Goal: Task Accomplishment & Management: Complete application form

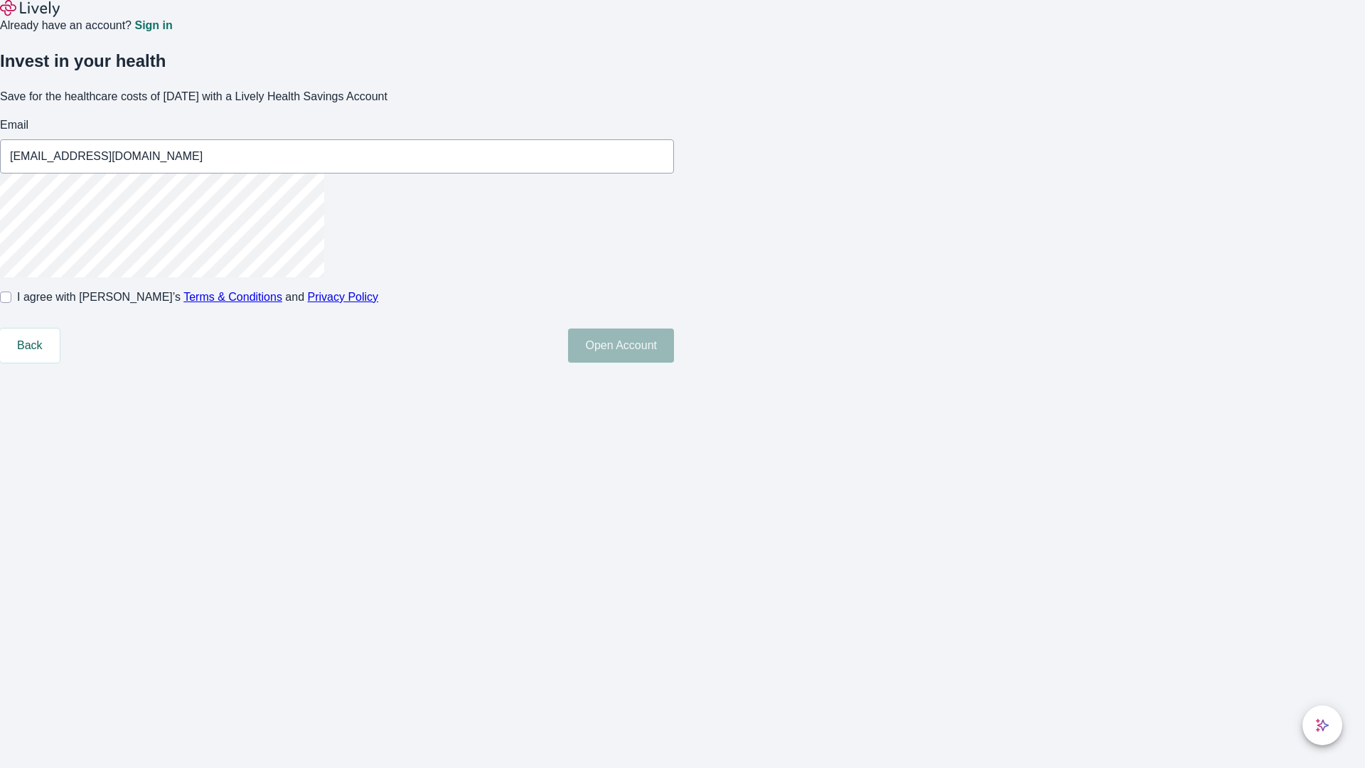
click at [11, 303] on input "I agree with Lively’s Terms & Conditions and Privacy Policy" at bounding box center [5, 297] width 11 height 11
checkbox input "true"
click at [674, 363] on button "Open Account" at bounding box center [621, 345] width 106 height 34
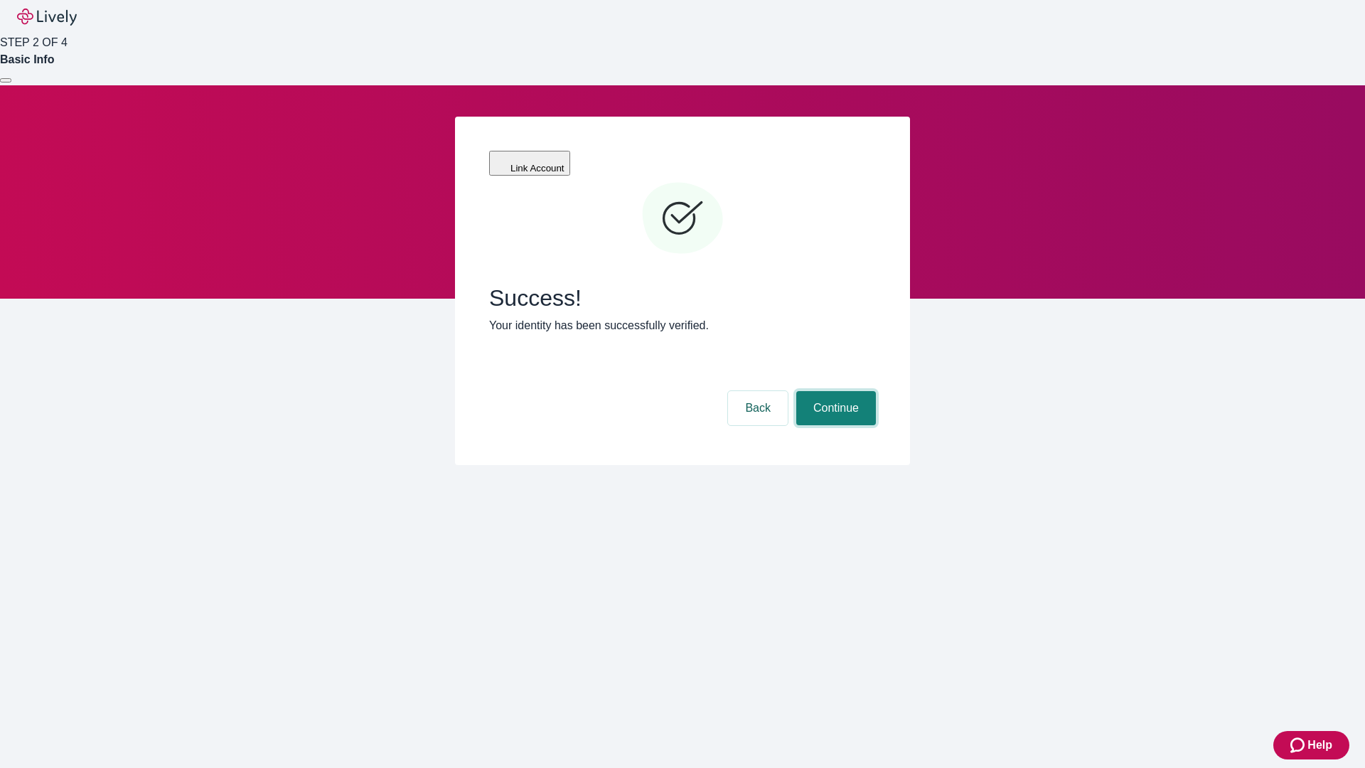
click at [834, 391] on button "Continue" at bounding box center [836, 408] width 80 height 34
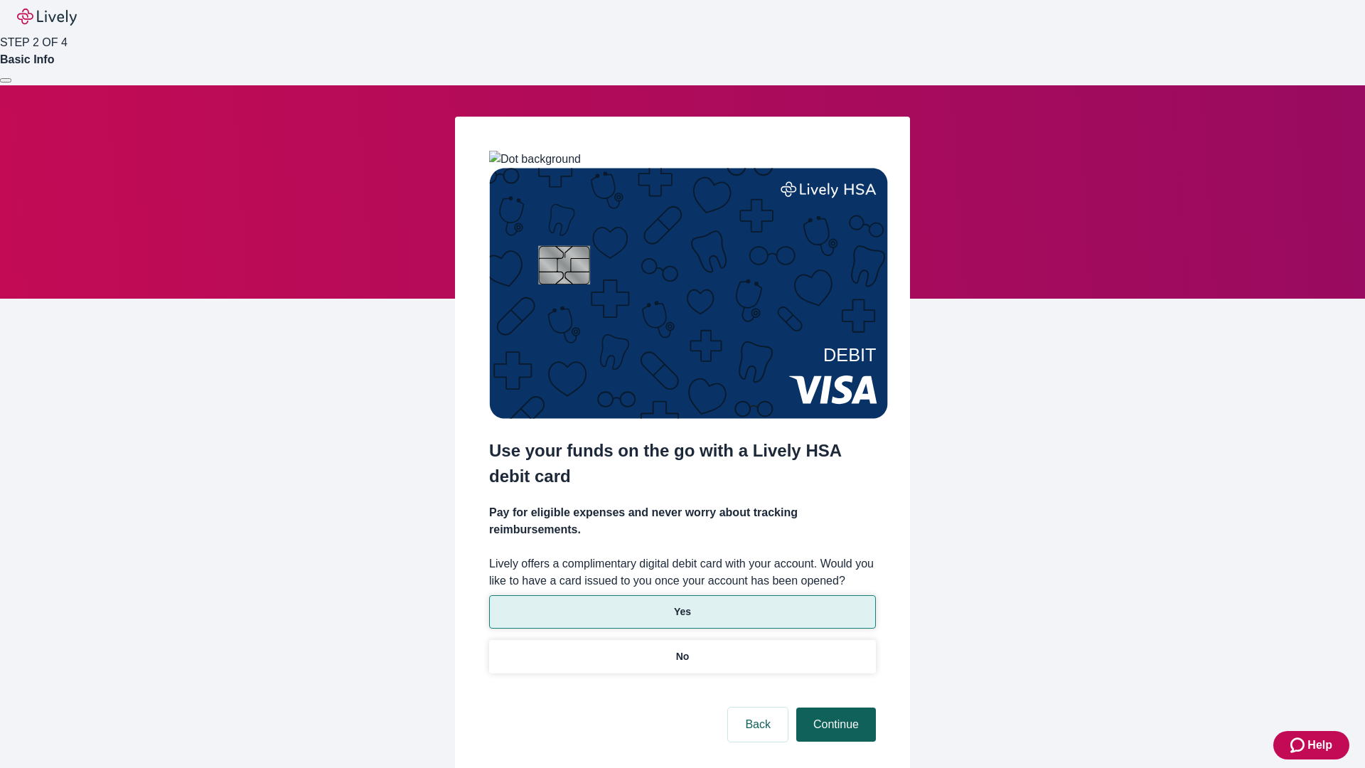
click at [682, 649] on p "No" at bounding box center [683, 656] width 14 height 15
click at [834, 707] on button "Continue" at bounding box center [836, 724] width 80 height 34
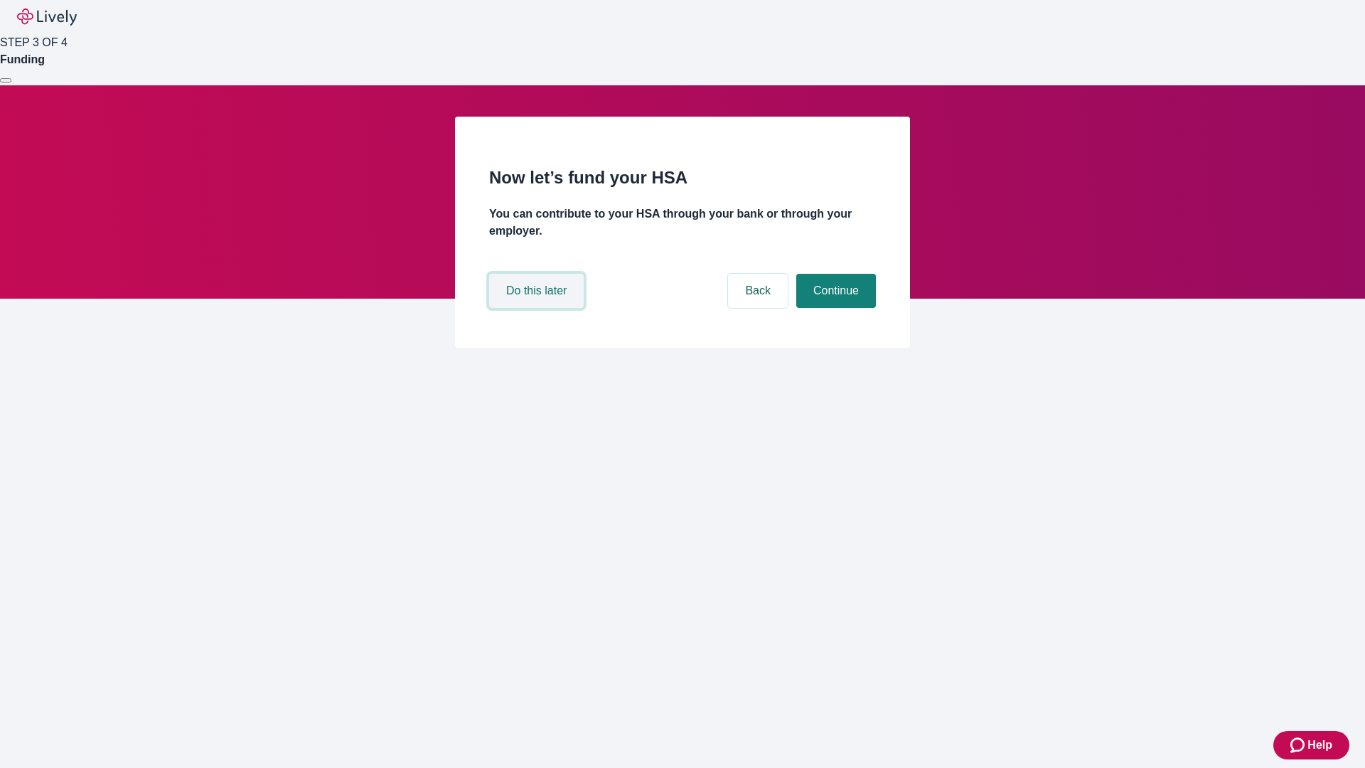
click at [538, 308] on button "Do this later" at bounding box center [536, 291] width 95 height 34
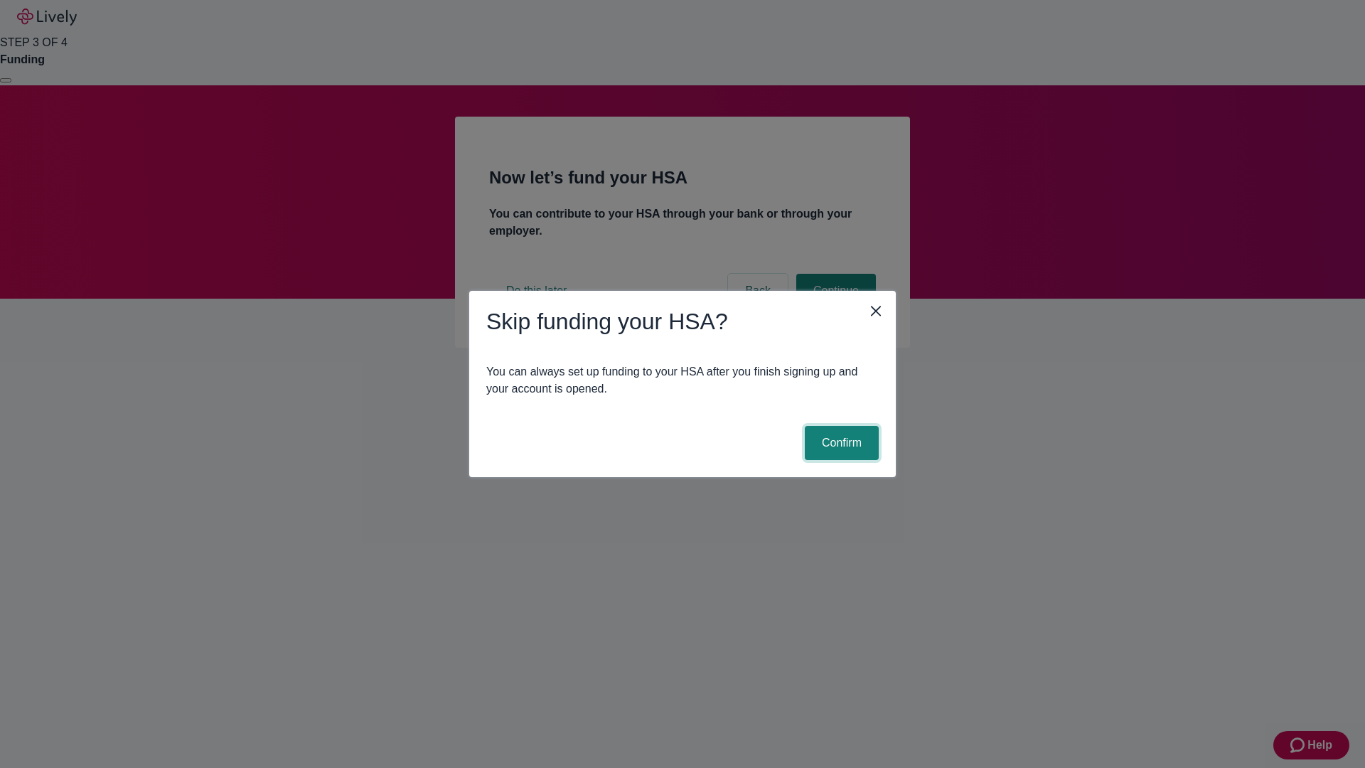
click at [840, 443] on button "Confirm" at bounding box center [842, 443] width 74 height 34
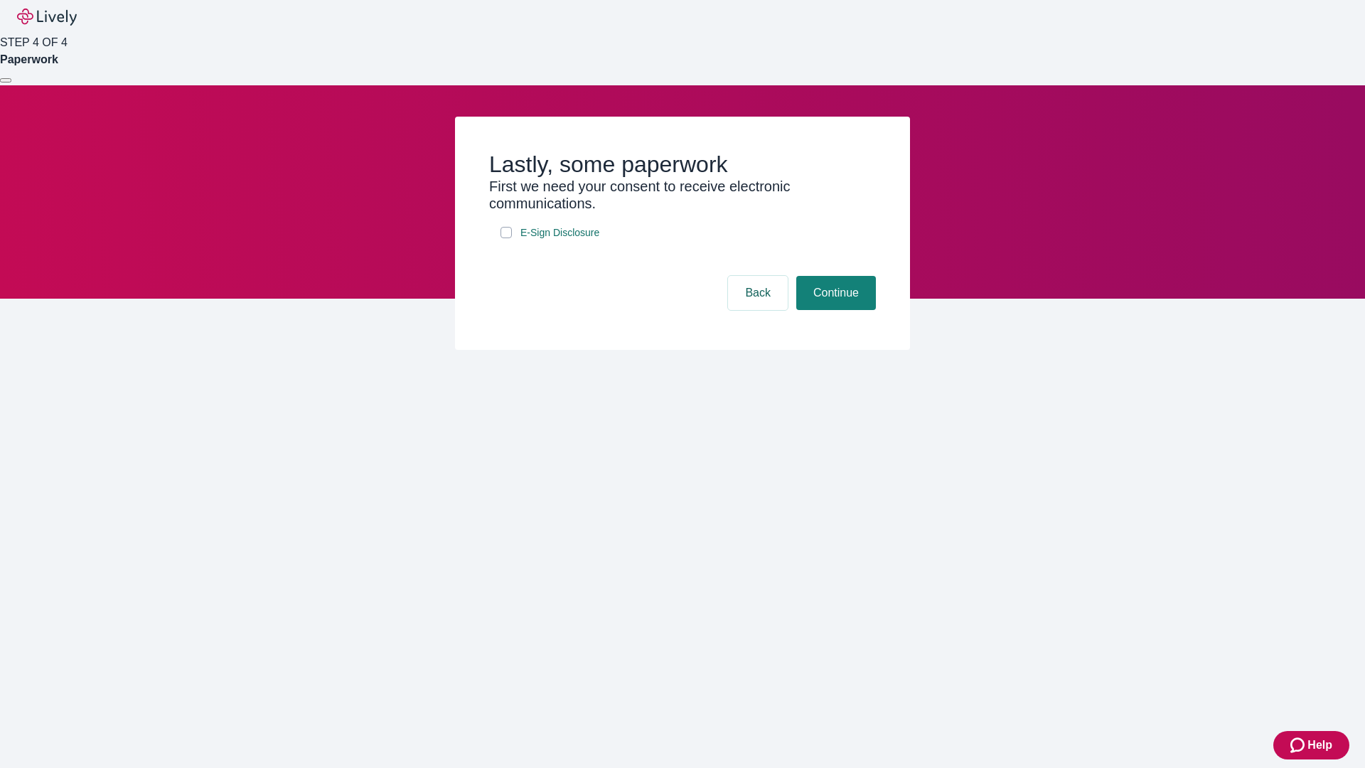
click at [506, 238] on input "E-Sign Disclosure" at bounding box center [506, 232] width 11 height 11
checkbox input "true"
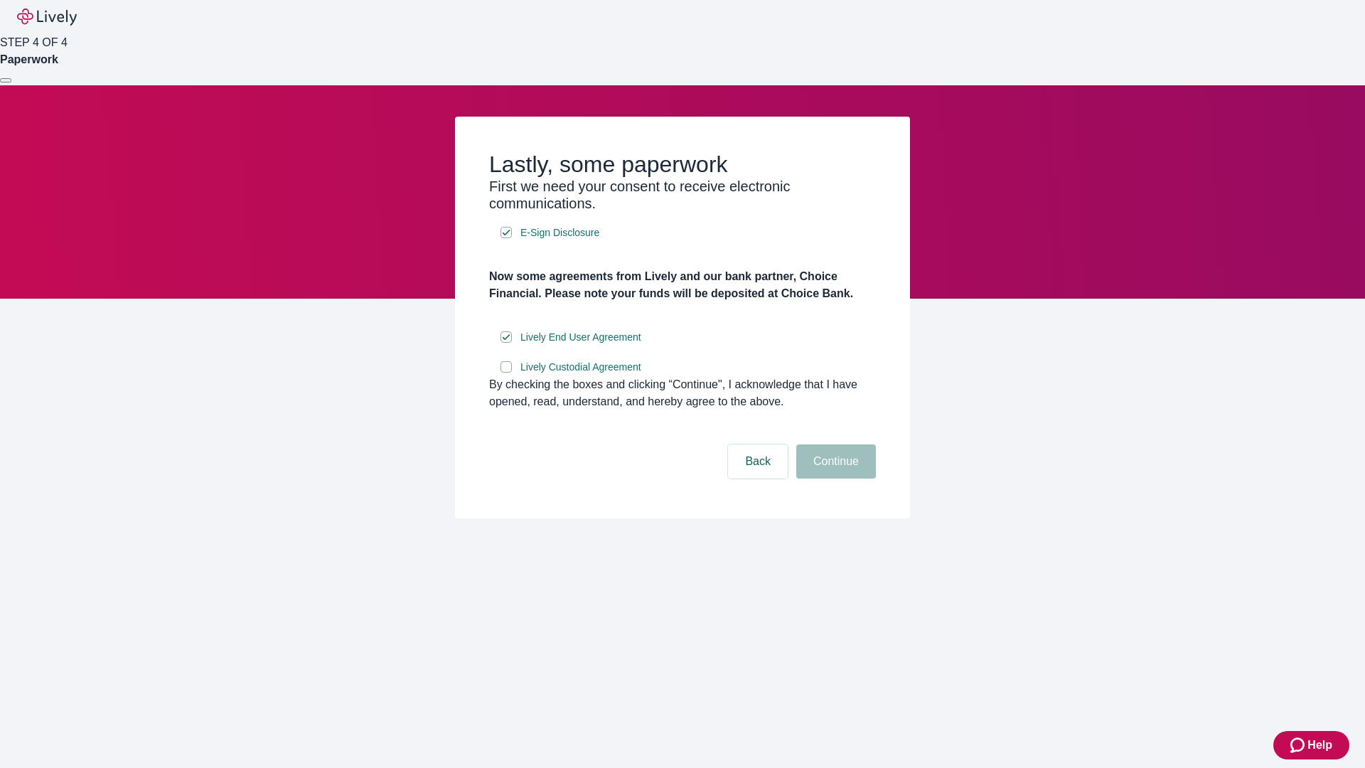
click at [506, 373] on input "Lively Custodial Agreement" at bounding box center [506, 366] width 11 height 11
checkbox input "true"
click at [834, 479] on button "Continue" at bounding box center [836, 461] width 80 height 34
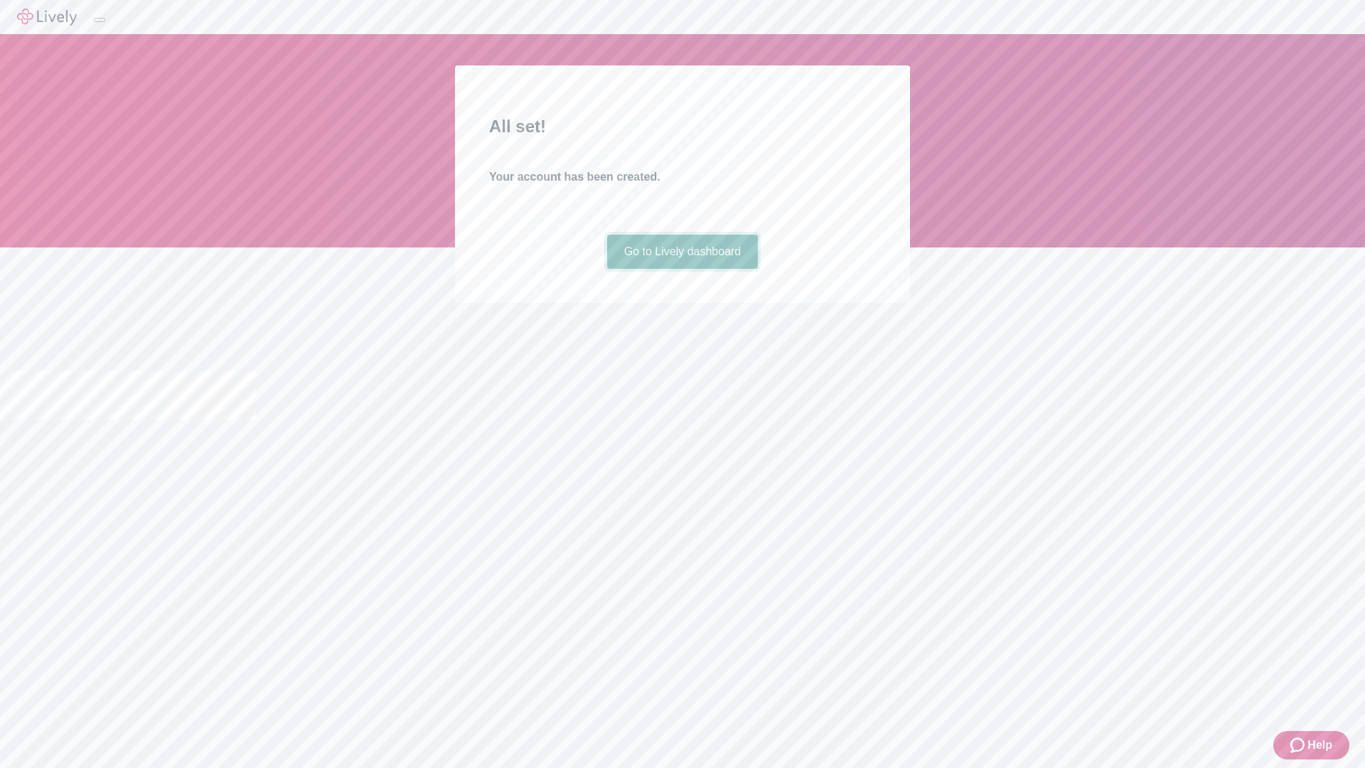
click at [682, 269] on link "Go to Lively dashboard" at bounding box center [682, 252] width 151 height 34
